Goal: Communication & Community: Answer question/provide support

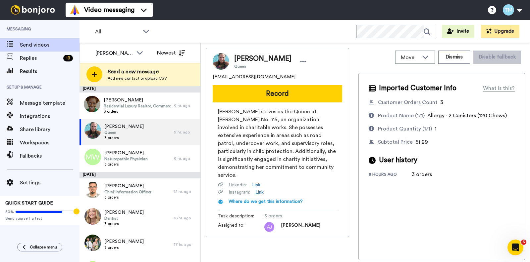
scroll to position [236, 0]
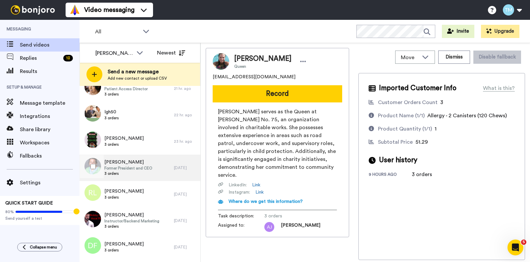
click at [134, 165] on span "Coulter, Susan" at bounding box center [128, 162] width 48 height 7
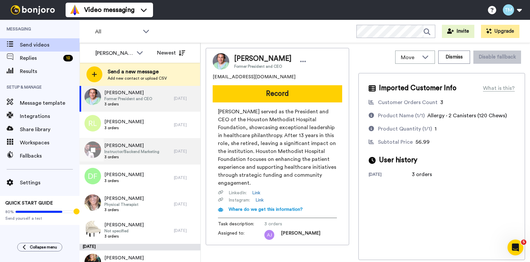
scroll to position [310, 0]
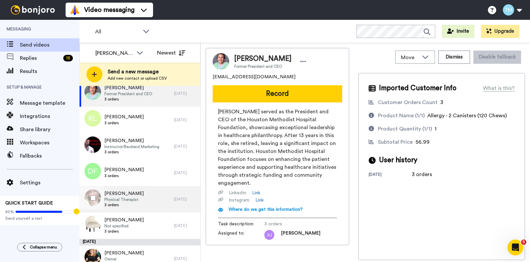
click at [120, 205] on span "3 orders" at bounding box center [123, 205] width 39 height 5
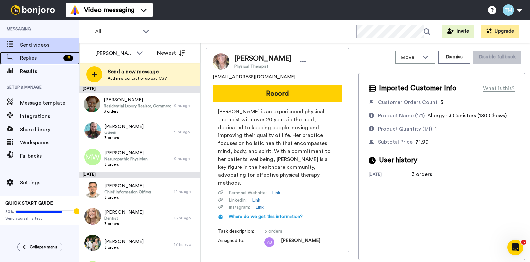
click at [38, 61] on span "Replies" at bounding box center [40, 58] width 41 height 8
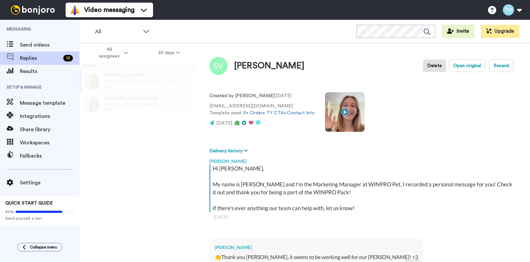
type textarea "x"
